Goal: Task Accomplishment & Management: Manage account settings

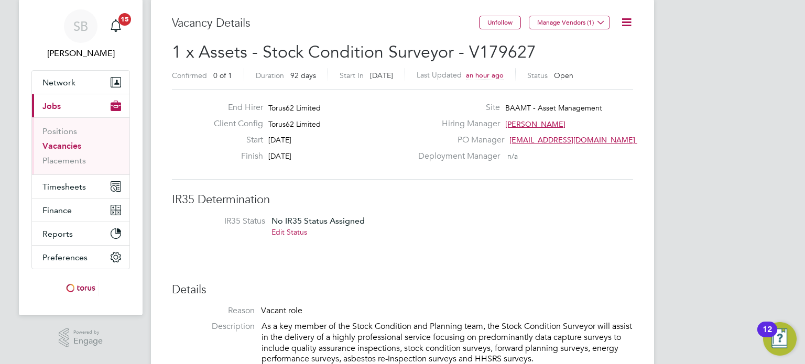
scroll to position [38, 0]
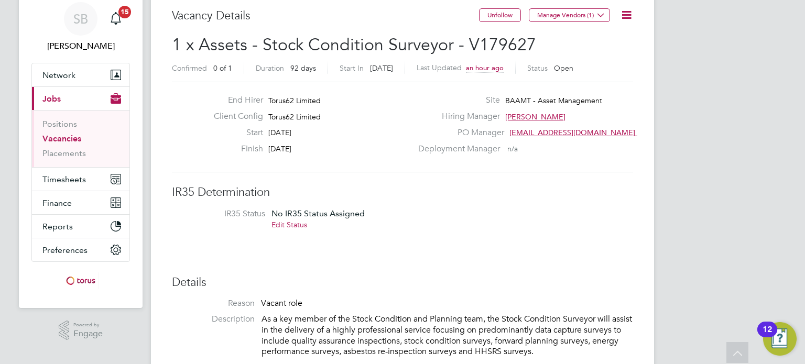
click at [302, 224] on link "Edit Status" at bounding box center [290, 224] width 36 height 9
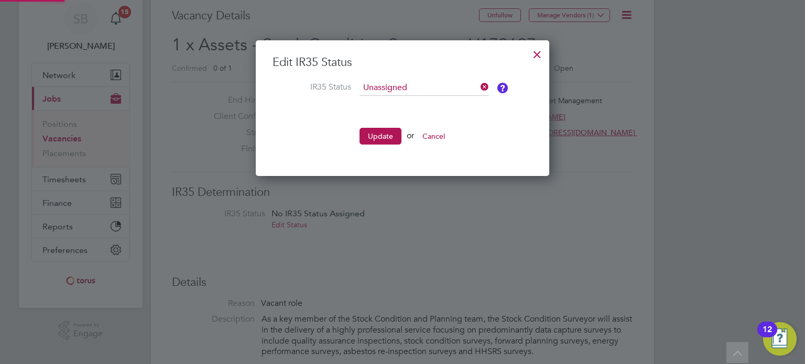
scroll to position [136, 294]
click at [426, 79] on ng-form "Edit IR35 Status IR35 Status Unassigned Update or Cancel" at bounding box center [403, 105] width 260 height 101
click at [418, 85] on input at bounding box center [425, 88] width 130 height 16
click at [390, 129] on li "Inside IR35" at bounding box center [425, 130] width 130 height 14
type input "Inside IR35"
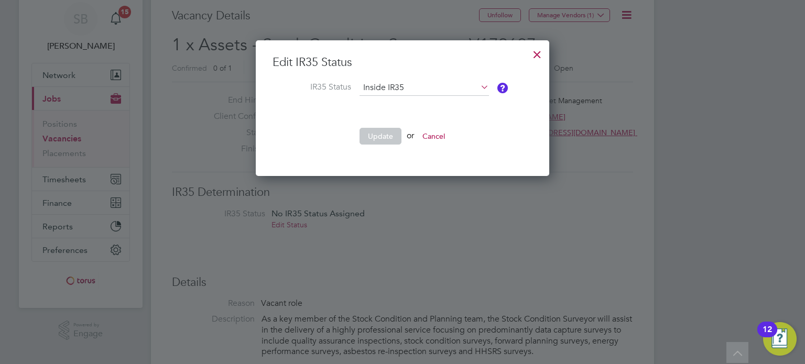
scroll to position [204, 294]
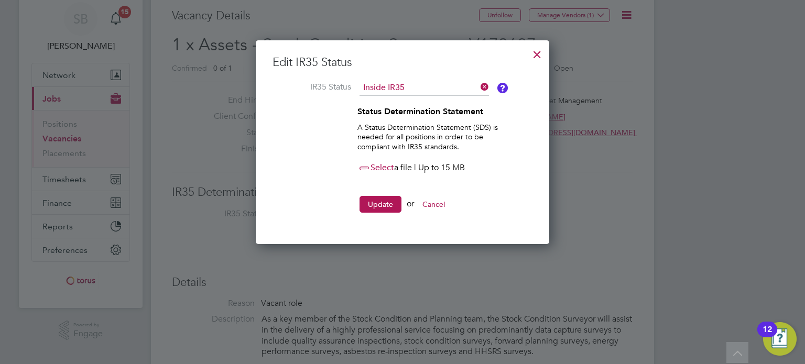
click at [373, 174] on div "Select a file | Up to 15 MB" at bounding box center [431, 168] width 147 height 13
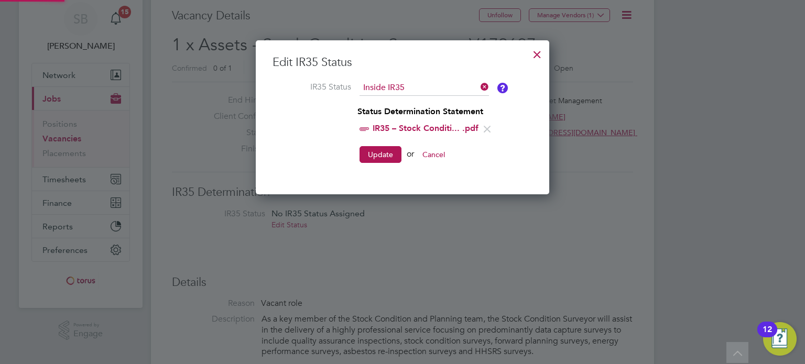
scroll to position [157, 294]
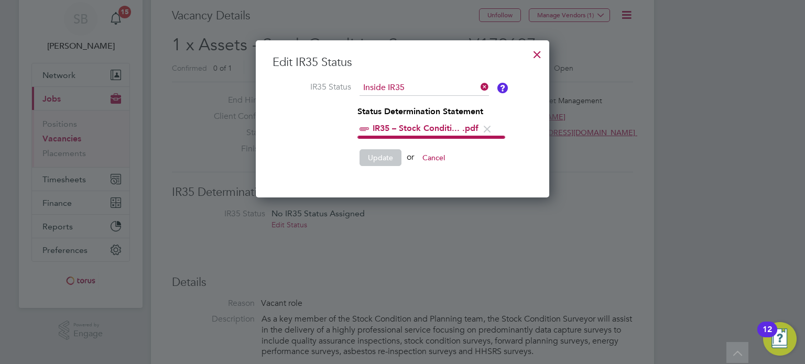
click at [504, 169] on li "Update or Cancel" at bounding box center [403, 162] width 260 height 27
click at [535, 58] on div at bounding box center [537, 51] width 19 height 19
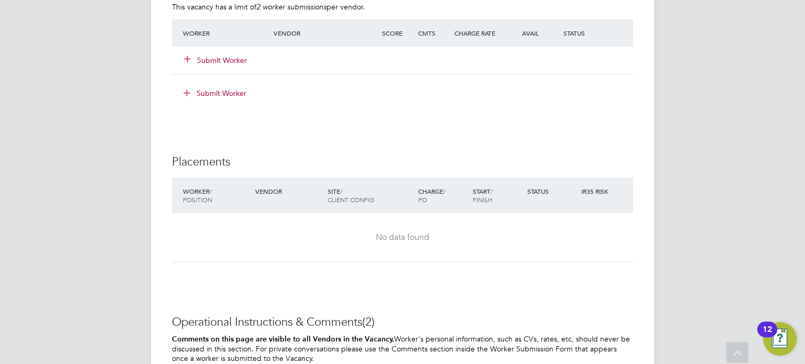
scroll to position [1029, 0]
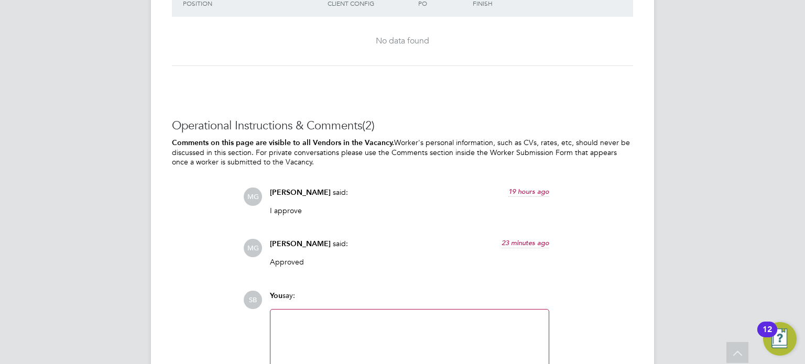
click at [397, 330] on div at bounding box center [410, 338] width 266 height 45
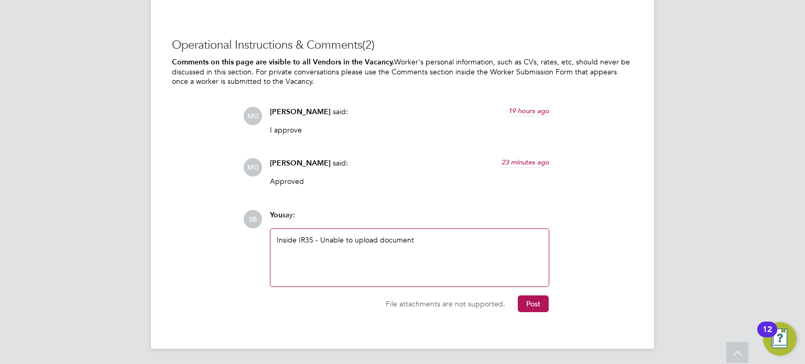
scroll to position [1110, 0]
click at [541, 304] on button "Post" at bounding box center [533, 304] width 31 height 17
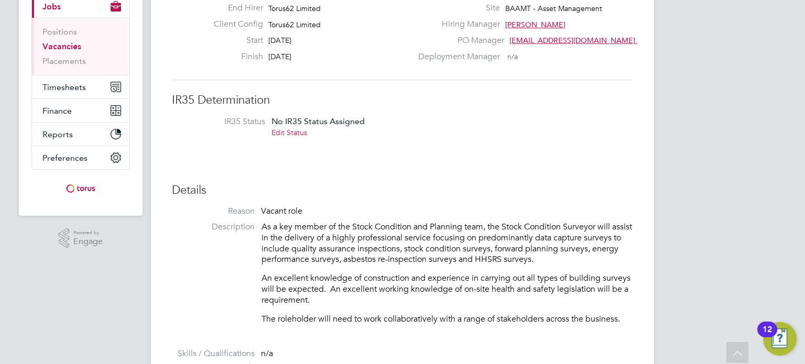
scroll to position [0, 0]
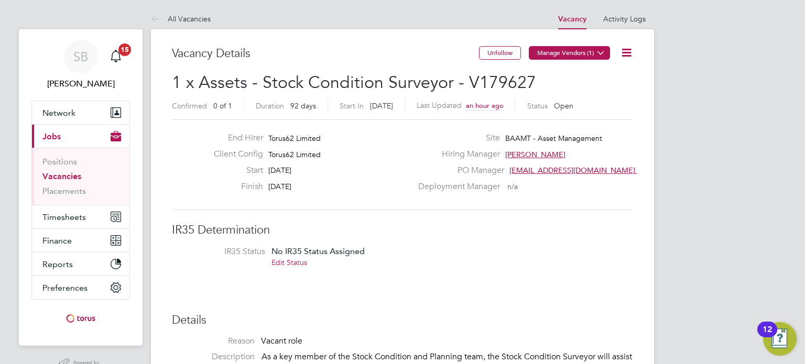
click at [604, 51] on icon at bounding box center [601, 53] width 8 height 8
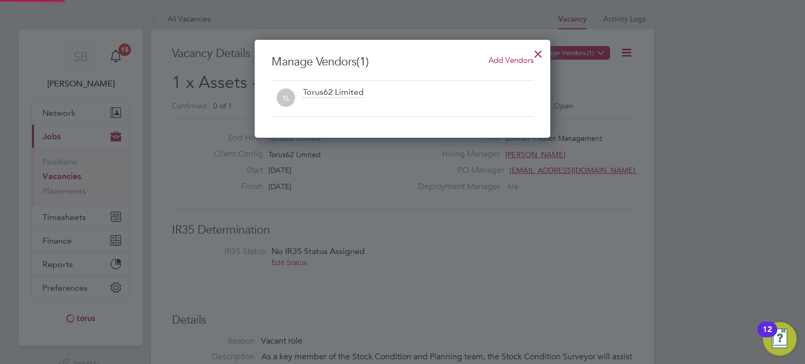
scroll to position [98, 296]
click at [501, 64] on span "Add Vendors" at bounding box center [511, 60] width 45 height 10
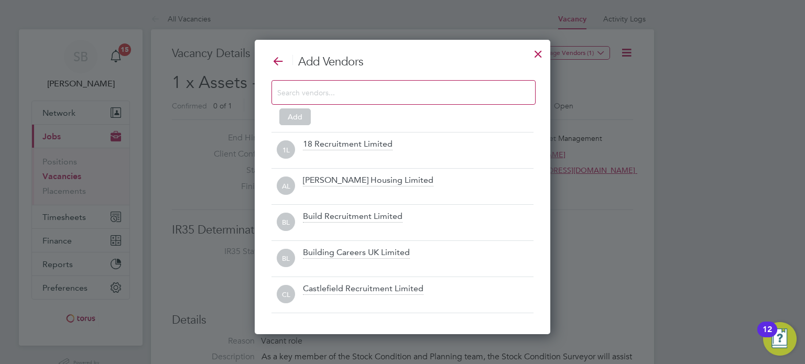
scroll to position [294, 296]
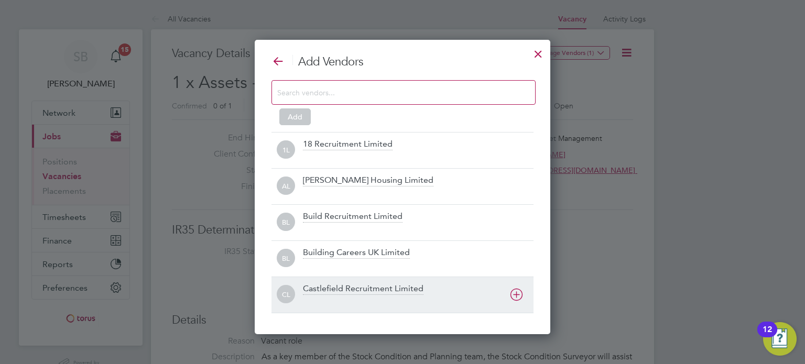
click at [511, 294] on icon at bounding box center [516, 294] width 13 height 13
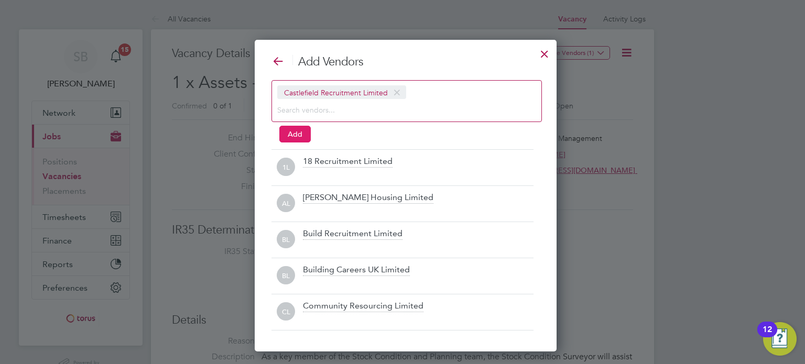
click at [301, 135] on button "Add" at bounding box center [295, 134] width 31 height 17
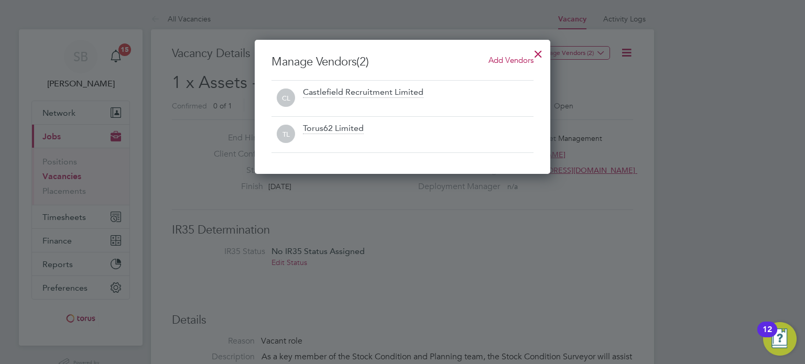
click at [537, 53] on div at bounding box center [538, 51] width 19 height 19
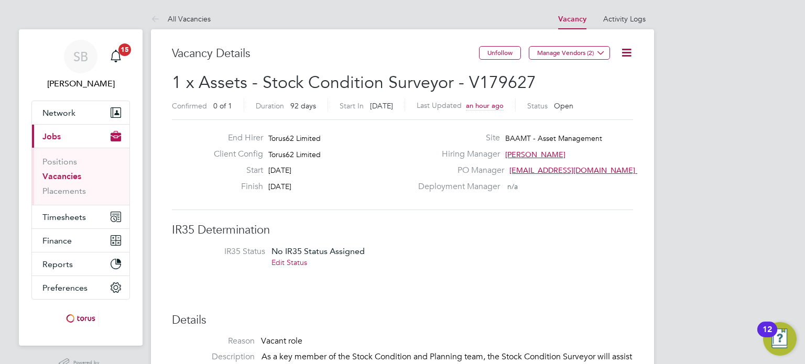
click at [508, 81] on span "1 x Assets - Stock Condition Surveyor - V179627" at bounding box center [354, 82] width 364 height 20
copy span "V179627"
click at [60, 175] on link "Vacancies" at bounding box center [61, 175] width 39 height 10
